Goal: Task Accomplishment & Management: Use online tool/utility

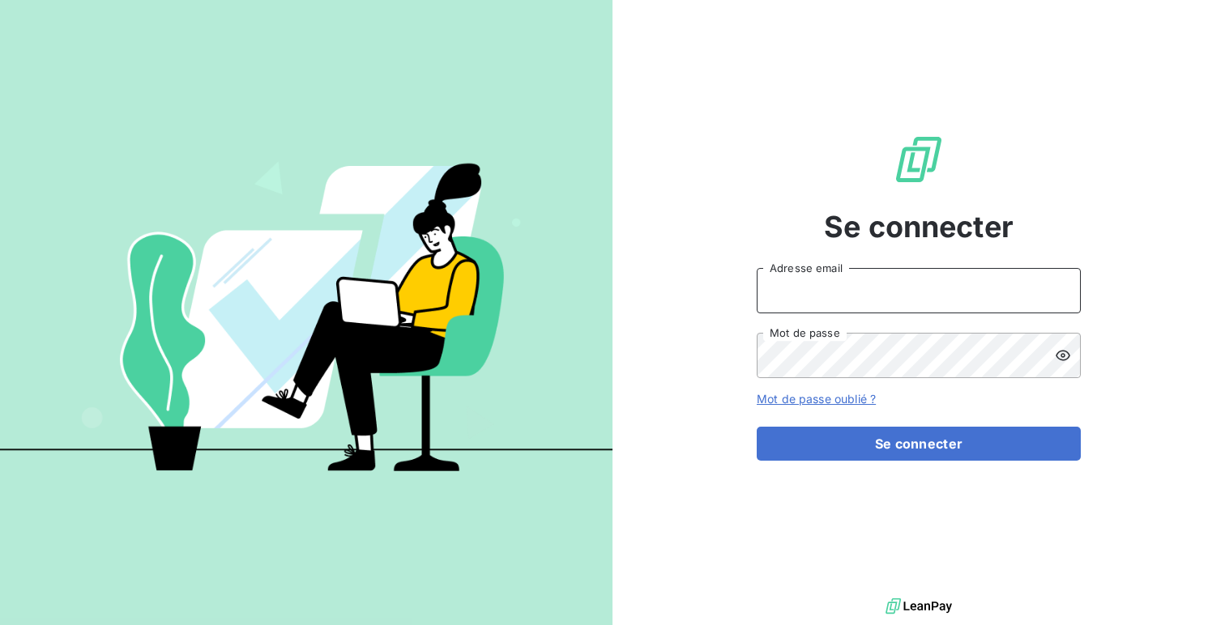
click at [835, 271] on input "Adresse email" at bounding box center [918, 290] width 324 height 45
type input "admin@acl"
click at [756, 427] on button "Se connecter" at bounding box center [918, 444] width 324 height 34
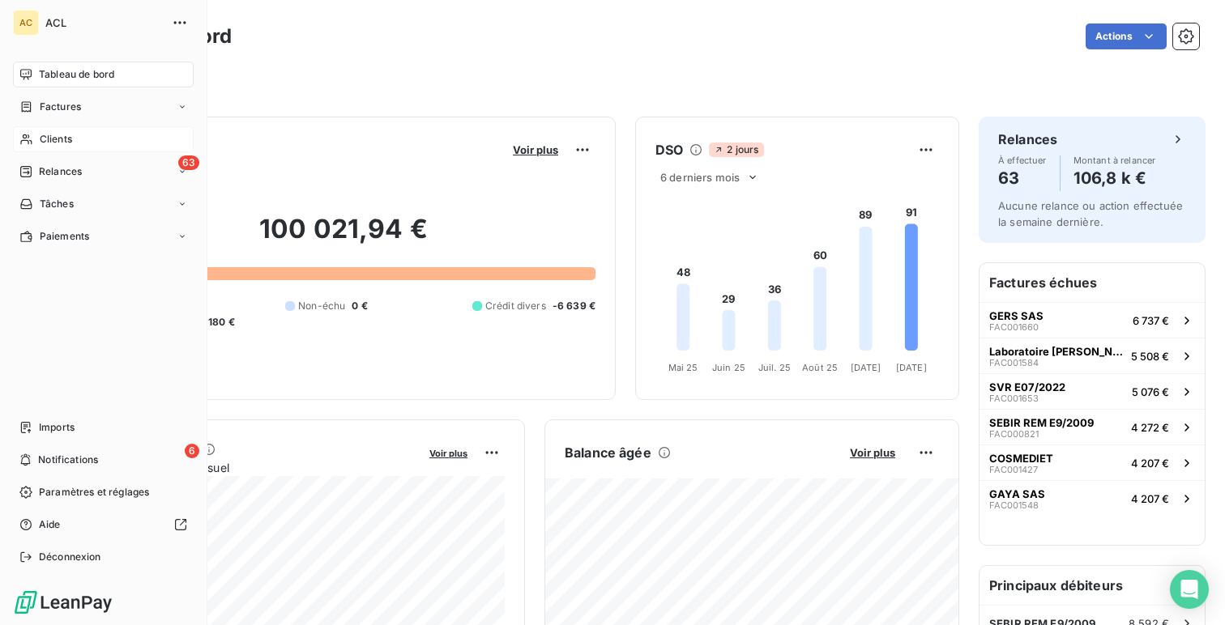
click at [89, 131] on div "Clients" at bounding box center [103, 139] width 181 height 26
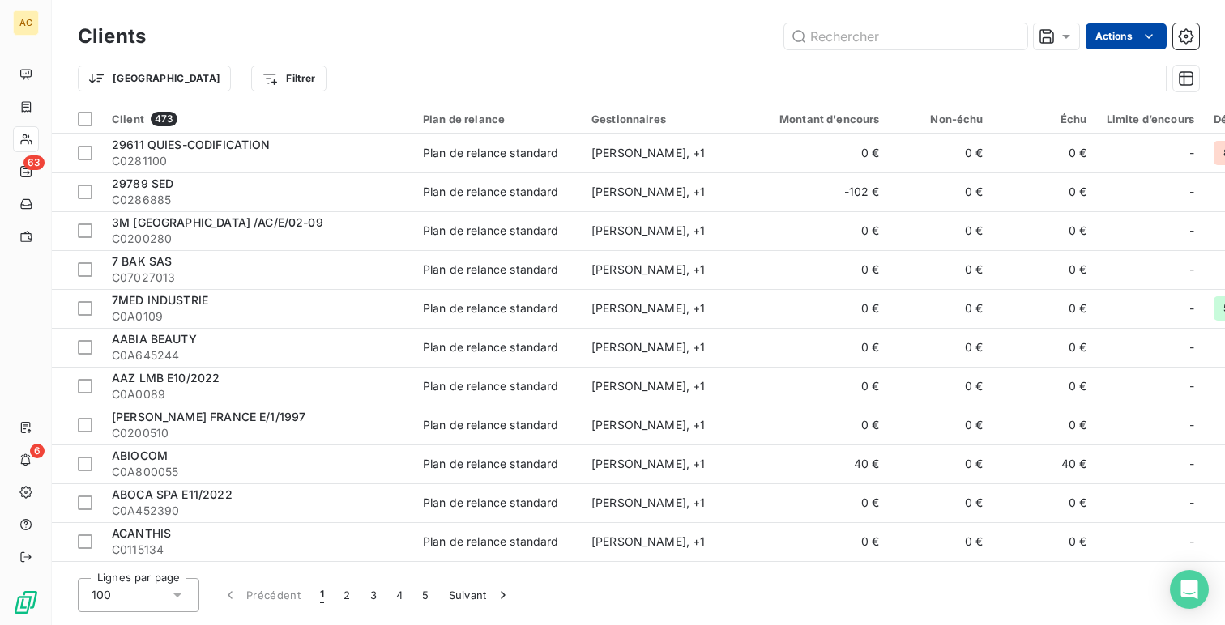
click at [1121, 32] on html "AC 63 6 Clients Actions Trier Filtrer Client 473 Plan de relance Gestionnaires …" at bounding box center [612, 312] width 1225 height 625
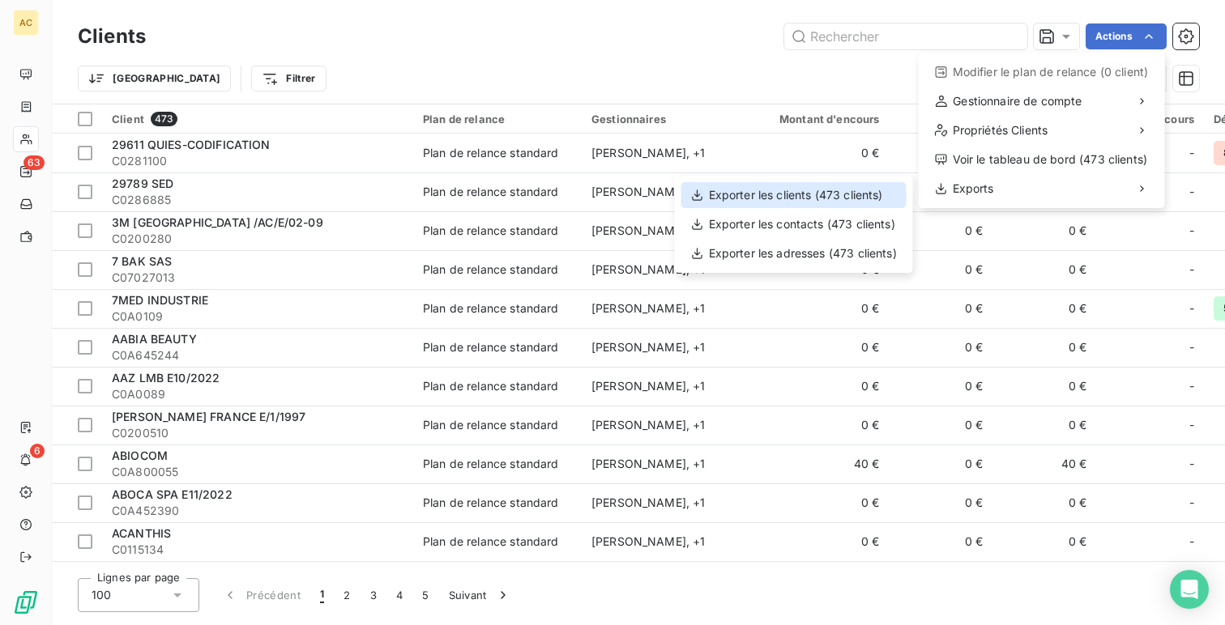
click at [840, 190] on div "Exporter les clients (473 clients)" at bounding box center [793, 195] width 225 height 26
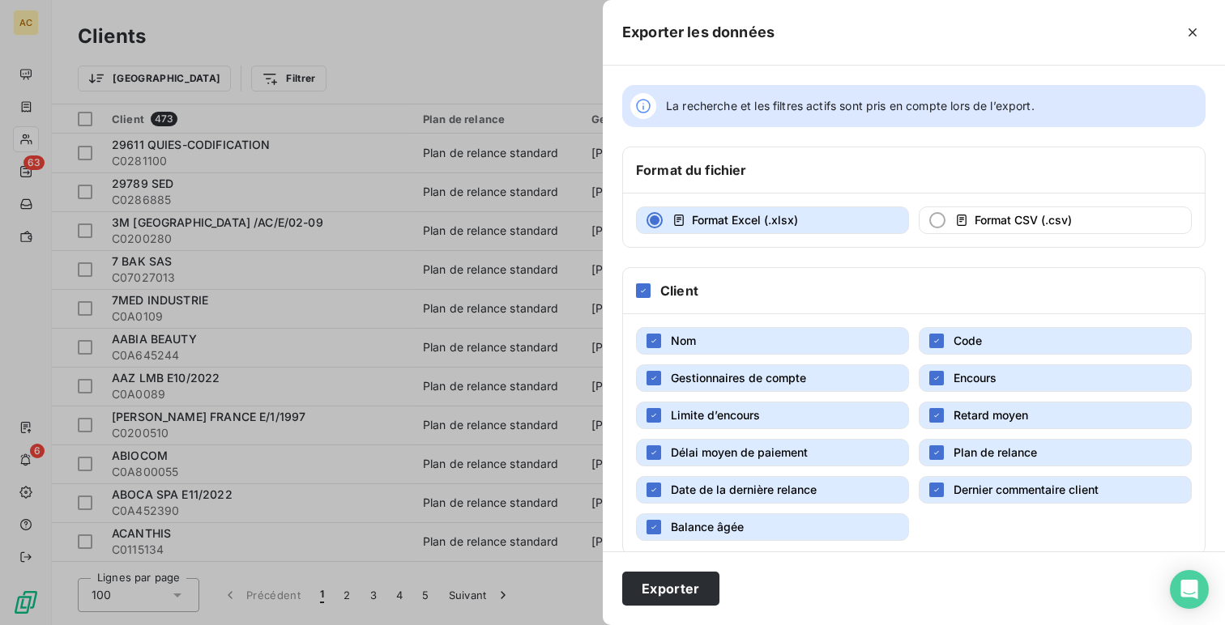
click at [661, 286] on h6 "Client" at bounding box center [679, 290] width 38 height 19
click at [657, 300] on div "Client" at bounding box center [913, 291] width 581 height 46
click at [640, 305] on div "Client" at bounding box center [913, 291] width 581 height 46
click at [645, 292] on icon at bounding box center [643, 291] width 10 height 10
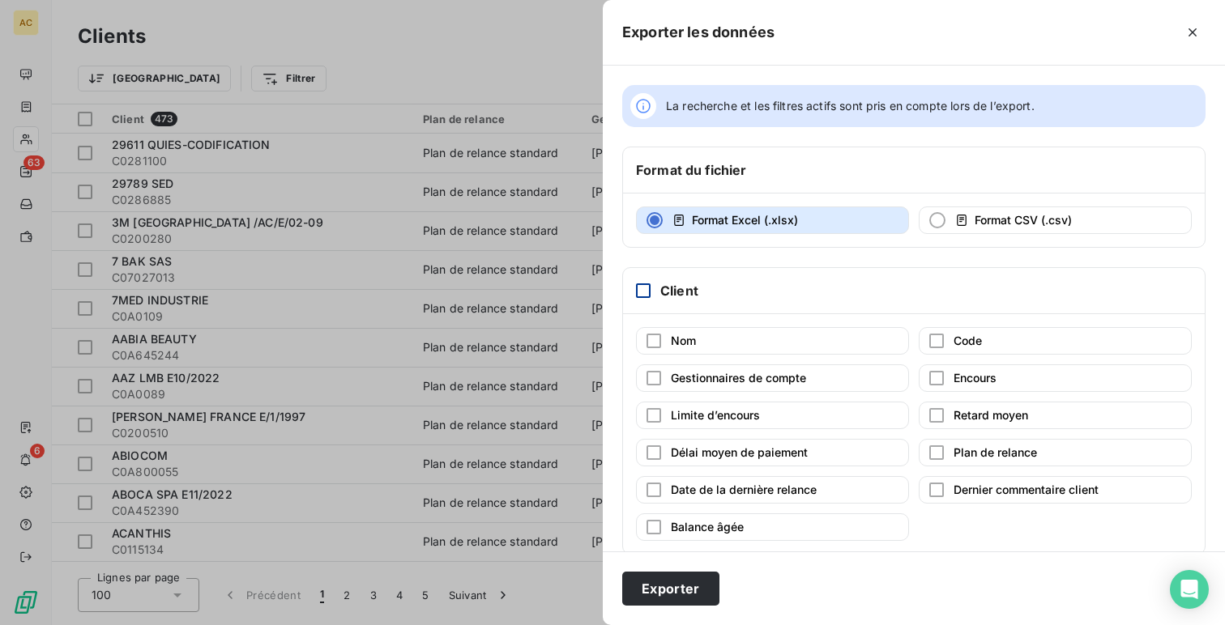
click at [646, 320] on div "Nom Code Gestionnaires de compte Encours Limite d’encours Retard moyen Délai mo…" at bounding box center [913, 434] width 581 height 240
click at [656, 337] on div "button" at bounding box center [653, 341] width 15 height 15
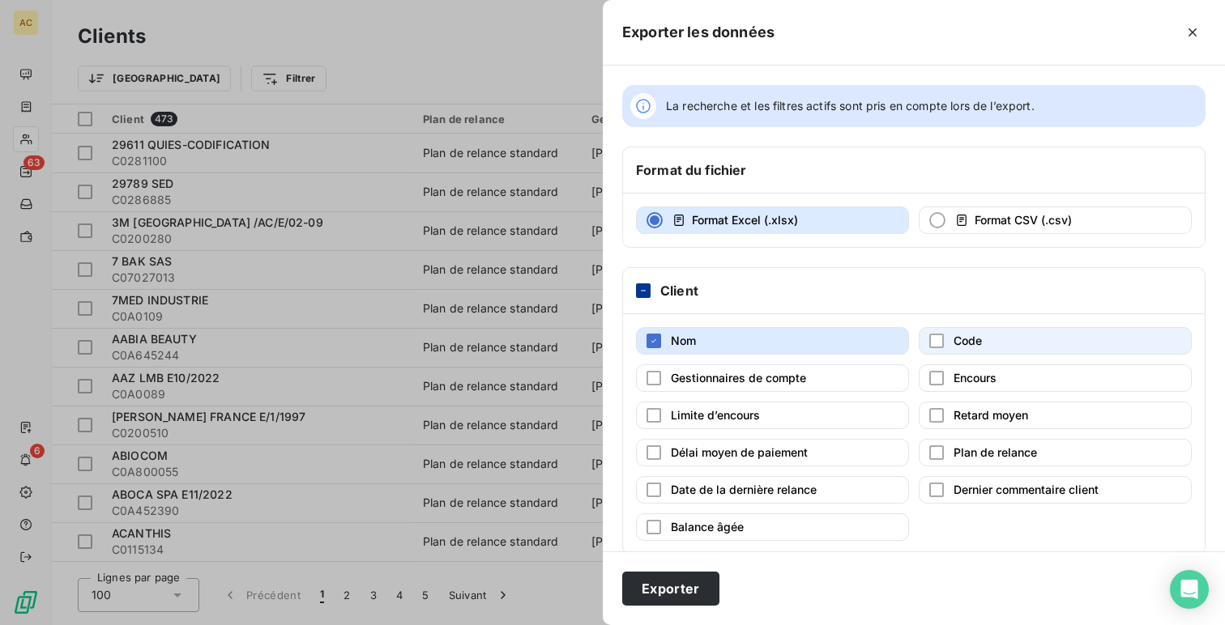
click at [949, 339] on button "Code" at bounding box center [1054, 341] width 273 height 28
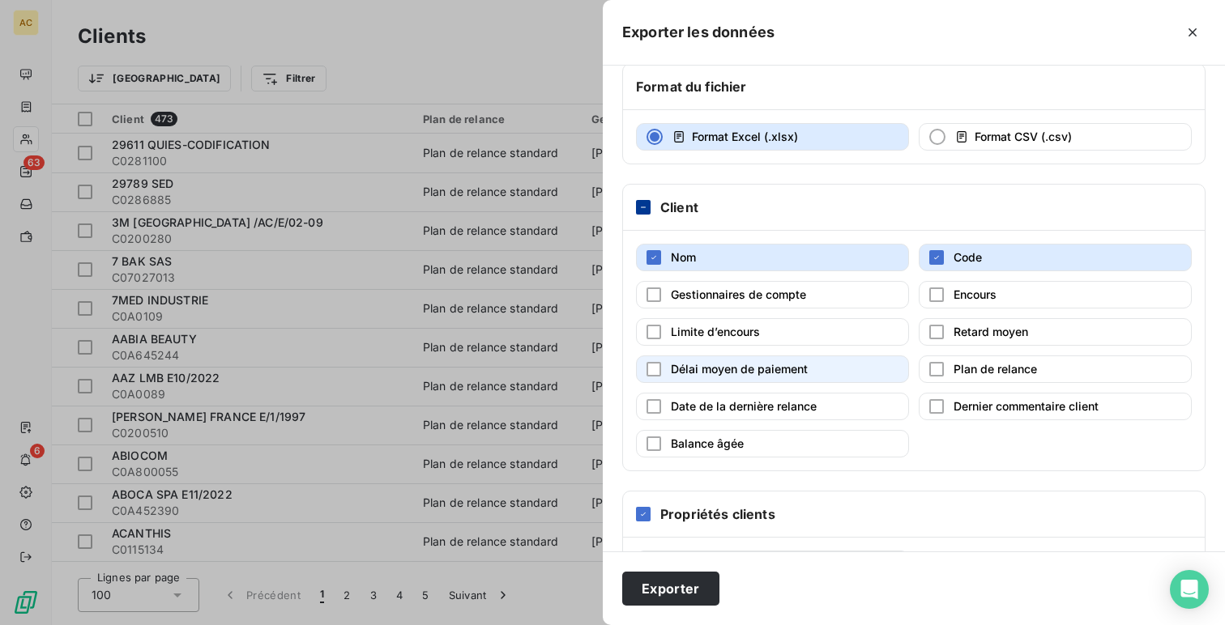
scroll to position [143, 0]
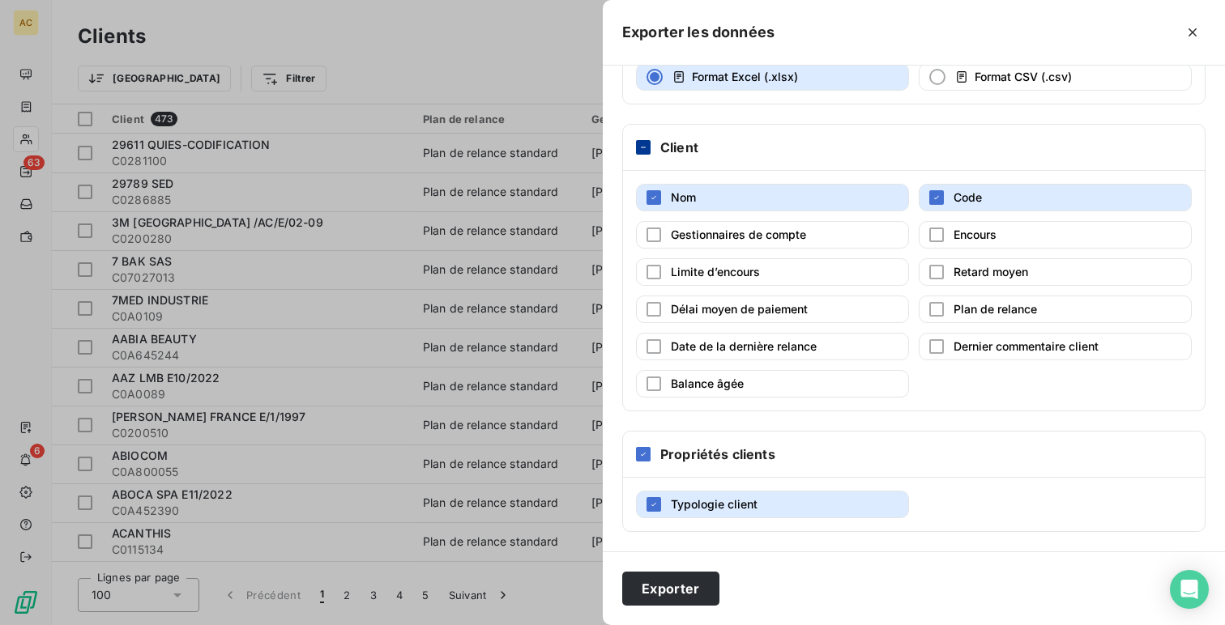
click at [630, 448] on div "Propriétés clients" at bounding box center [913, 455] width 581 height 46
click at [638, 455] on icon at bounding box center [643, 454] width 10 height 10
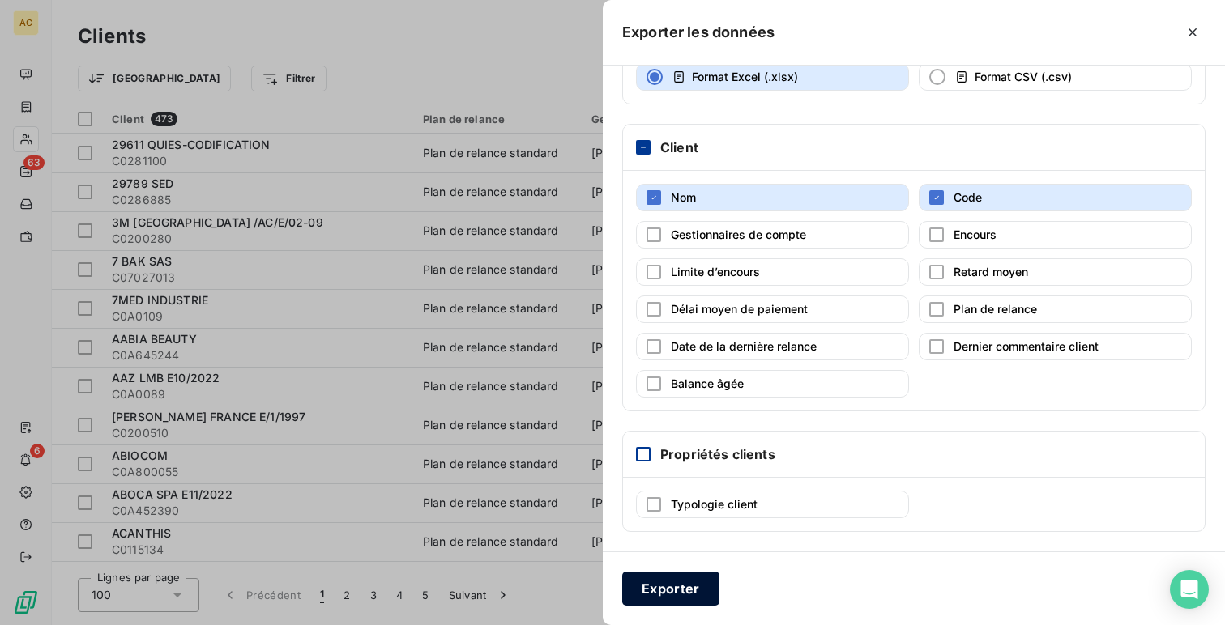
click at [656, 582] on button "Exporter" at bounding box center [670, 589] width 97 height 34
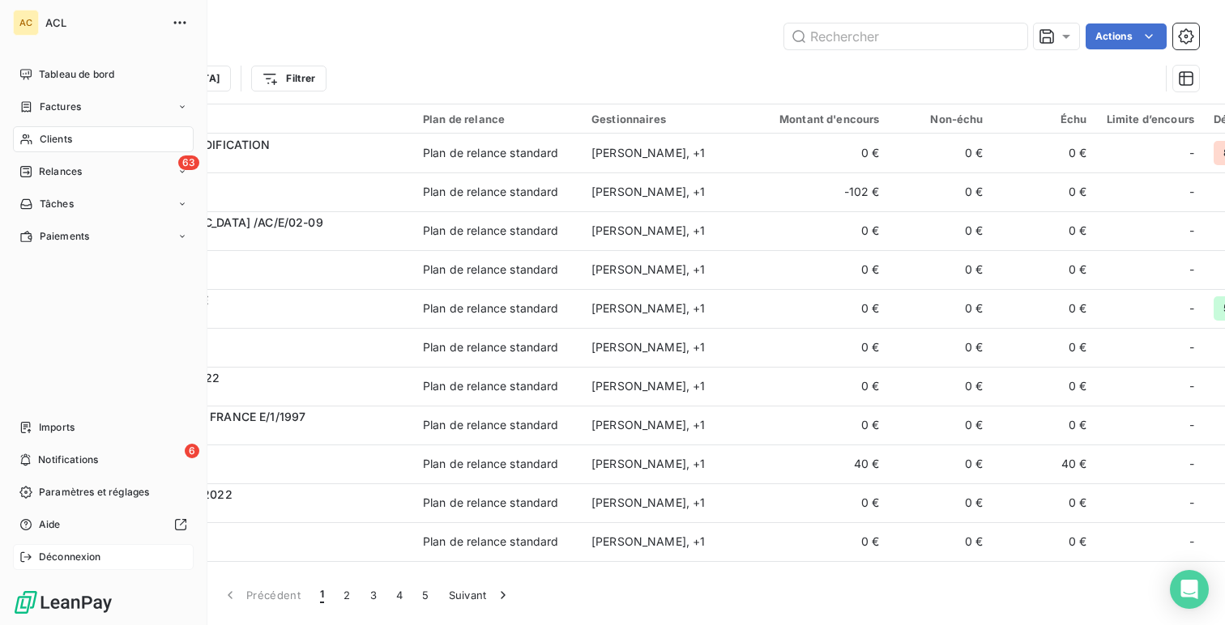
click at [77, 562] on span "Déconnexion" at bounding box center [70, 557] width 62 height 15
